Goal: Find specific page/section: Find specific page/section

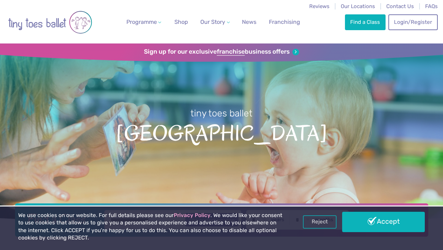
click at [374, 233] on div "We use cookies on our website. For full details please see our Privacy Policy .…" at bounding box center [221, 227] width 406 height 33
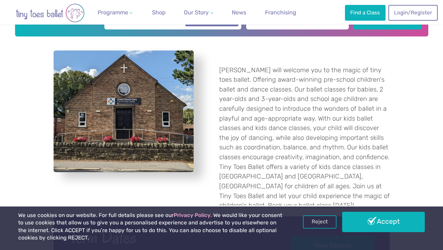
scroll to position [201, 0]
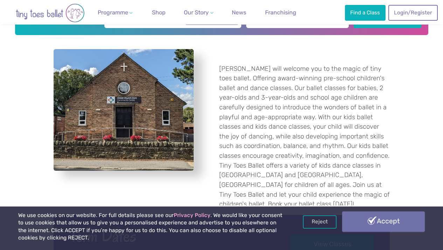
click at [385, 220] on link "Accept" at bounding box center [383, 221] width 83 height 20
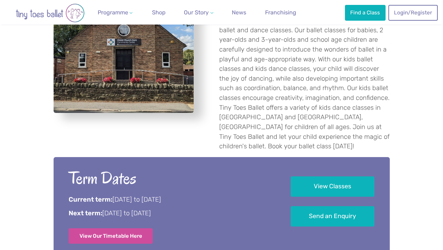
scroll to position [261, 0]
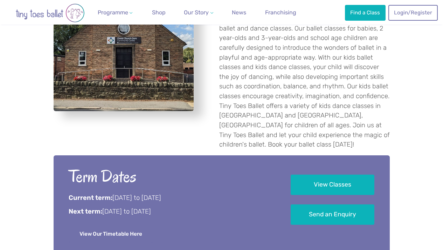
click at [121, 226] on link "View Our Timetable Here" at bounding box center [111, 233] width 84 height 15
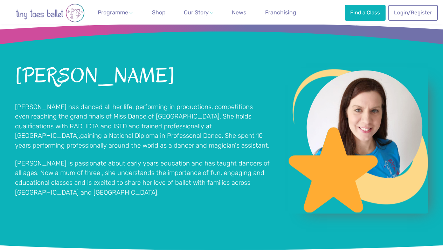
scroll to position [478, 0]
